Goal: Register for event/course: Register for event/course

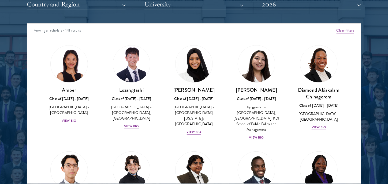
scroll to position [501, 0]
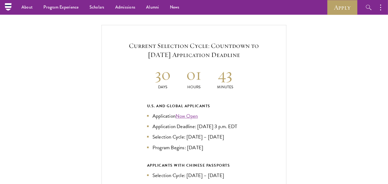
scroll to position [973, 0]
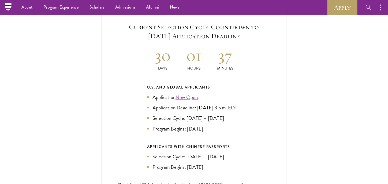
scroll to position [1151, 0]
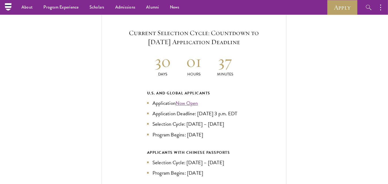
click at [32, 124] on div "Current Selection Cycle: Countdown to September 10, 2025 Application Deadline 3…" at bounding box center [194, 126] width 335 height 228
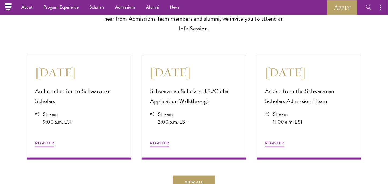
scroll to position [1451, 0]
click at [27, 37] on div "Upcoming Information Sessions Wherever you’re located around the world, we are …" at bounding box center [194, 65] width 388 height 248
click at [13, 78] on section "August 12 An Introduction to Schwarzman Scholars Stream 9:00 a.m. EST REGISTER …" at bounding box center [194, 119] width 388 height 139
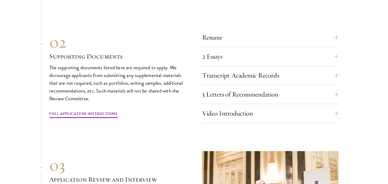
scroll to position [1844, 0]
click at [337, 90] on button "3 Letters of Recommendation" at bounding box center [274, 94] width 137 height 13
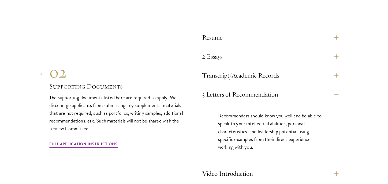
click at [341, 69] on section "01 Online Application 01 Online Application The application must be completed o…" at bounding box center [194, 118] width 388 height 392
click at [337, 69] on button "Transcript/Academic Records" at bounding box center [274, 75] width 137 height 13
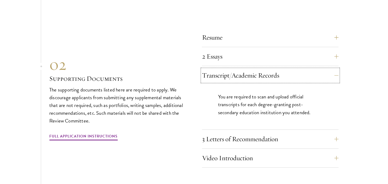
scroll to position [1859, 0]
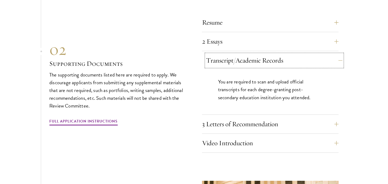
click at [337, 58] on button "Transcript/Academic Records" at bounding box center [274, 60] width 137 height 13
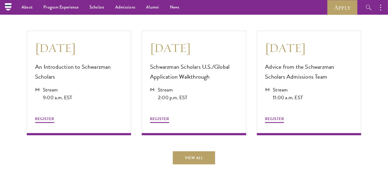
scroll to position [1475, 0]
click at [45, 119] on button "REGISTER" at bounding box center [44, 120] width 19 height 8
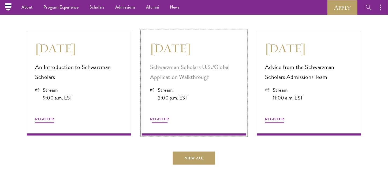
click at [183, 69] on p "Schwarzman Scholars U.S./Global Application Walkthrough" at bounding box center [194, 72] width 88 height 20
